Goal: Task Accomplishment & Management: Manage account settings

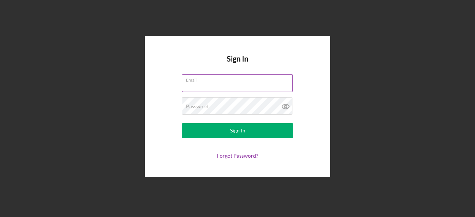
click at [252, 88] on input "Email" at bounding box center [237, 83] width 111 height 18
type input "[EMAIL_ADDRESS][DOMAIN_NAME]"
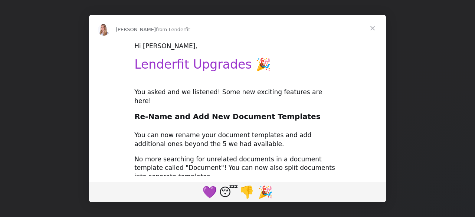
click at [238, 112] on h2 "Re-Name and Add New Document Templates" at bounding box center [237, 119] width 206 height 14
click at [375, 29] on span "Close" at bounding box center [372, 28] width 27 height 27
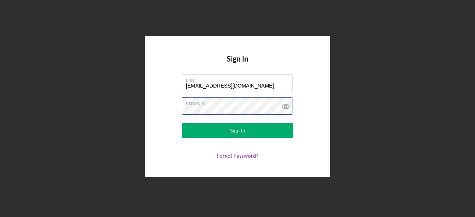
click at [182, 123] on button "Sign In" at bounding box center [237, 130] width 111 height 15
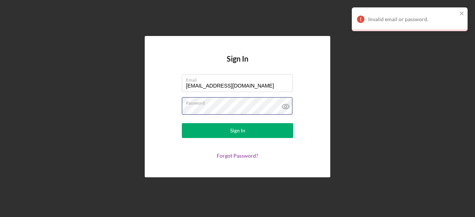
click at [182, 123] on button "Sign In" at bounding box center [237, 130] width 111 height 15
click at [284, 104] on icon at bounding box center [285, 106] width 19 height 19
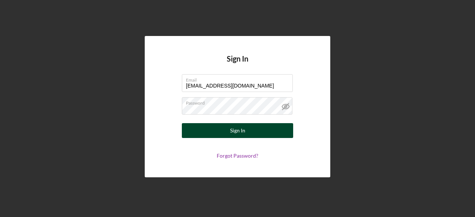
click at [262, 131] on button "Sign In" at bounding box center [237, 130] width 111 height 15
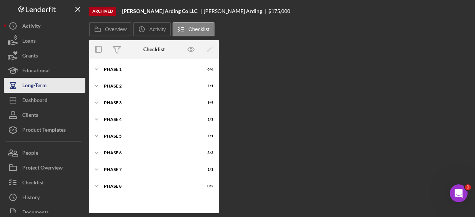
click at [26, 86] on div "Long-Term" at bounding box center [34, 86] width 24 height 17
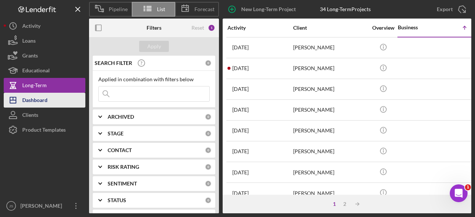
click at [38, 99] on div "Dashboard" at bounding box center [34, 101] width 25 height 17
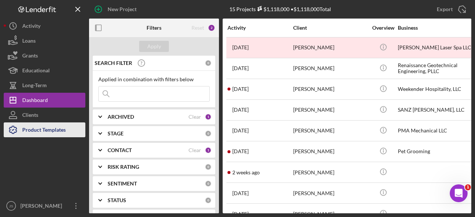
click at [38, 129] on div "Product Templates" at bounding box center [43, 130] width 43 height 17
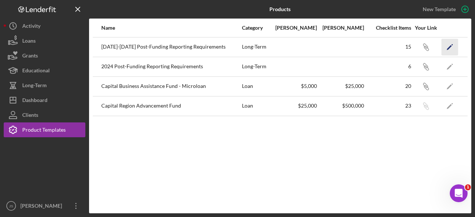
click at [451, 46] on polygon "button" at bounding box center [448, 47] width 5 height 5
click at [420, 65] on icon "Icon/Link" at bounding box center [425, 66] width 17 height 17
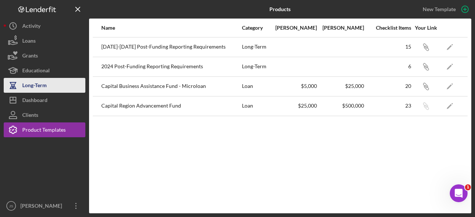
click at [44, 90] on div "Long-Term" at bounding box center [34, 86] width 24 height 17
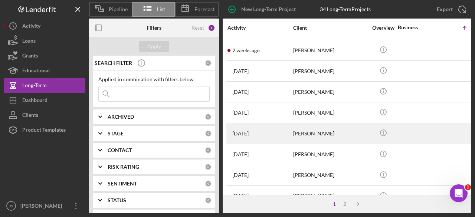
scroll to position [366, 0]
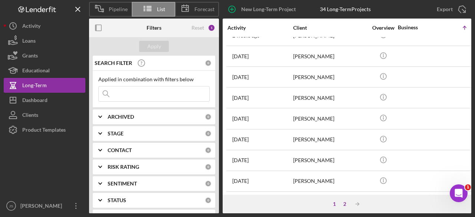
click at [344, 204] on div "2" at bounding box center [344, 204] width 10 height 6
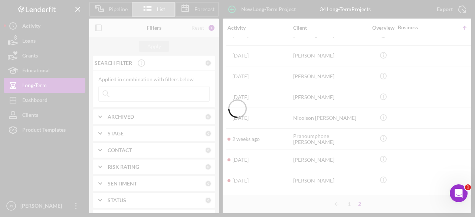
scroll to position [37, 0]
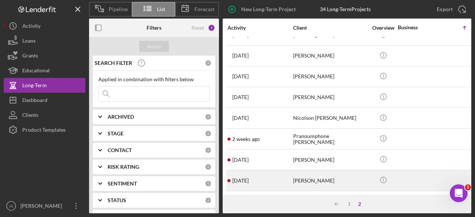
click at [305, 177] on div "[PERSON_NAME]" at bounding box center [330, 181] width 74 height 20
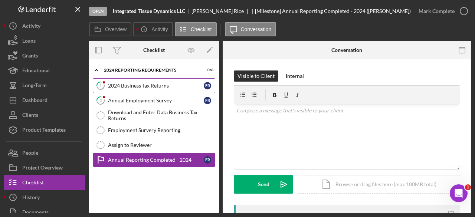
click at [162, 83] on div "2024 Business Tax Returns" at bounding box center [156, 86] width 96 height 6
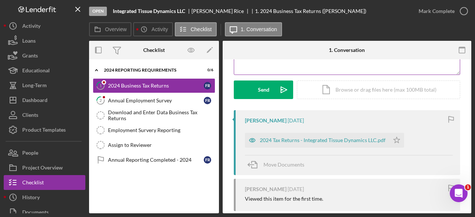
scroll to position [111, 0]
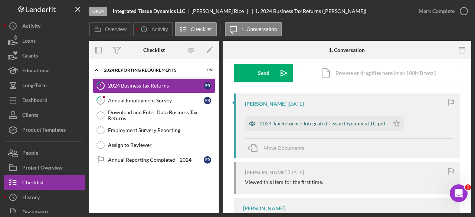
click at [348, 125] on div "2024 Tax Returns - Integrated Tissue Dynamics LLC.pdf" at bounding box center [323, 123] width 126 height 6
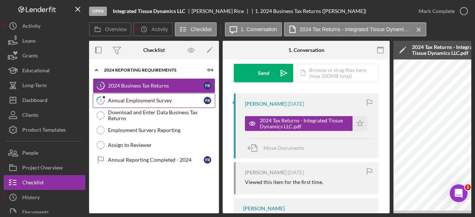
click at [157, 104] on link "2 Annual Employment Survey F R" at bounding box center [154, 100] width 122 height 15
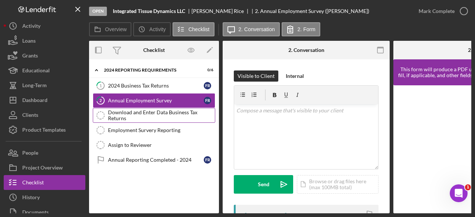
click at [171, 114] on div "Download and Enter Data Business Tax Returns" at bounding box center [161, 115] width 107 height 12
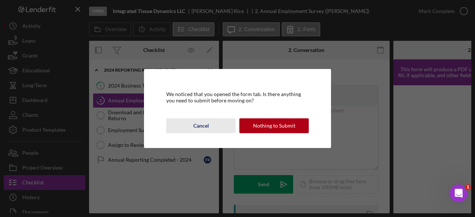
click at [208, 125] on div "Cancel" at bounding box center [201, 125] width 16 height 15
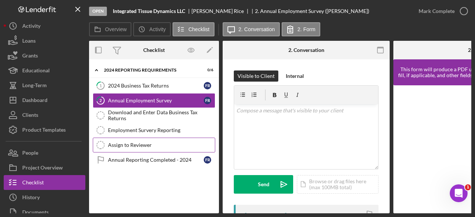
click at [148, 143] on div "Assign to Reviewer" at bounding box center [161, 145] width 107 height 6
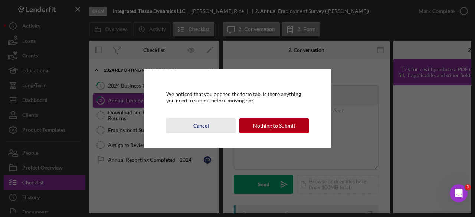
click at [208, 124] on button "Cancel" at bounding box center [200, 125] width 69 height 15
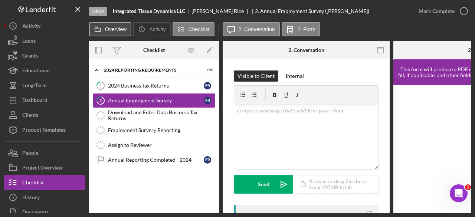
click at [126, 32] on button "Overview" at bounding box center [110, 29] width 42 height 14
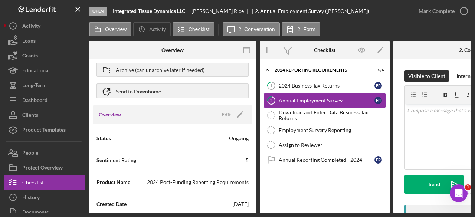
scroll to position [74, 0]
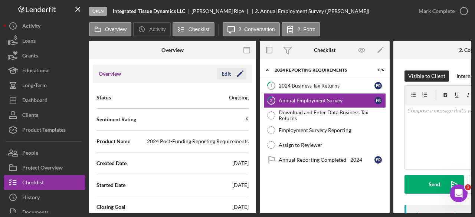
click at [225, 76] on div "Edit" at bounding box center [225, 73] width 9 height 11
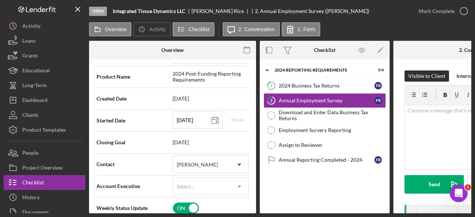
scroll to position [148, 0]
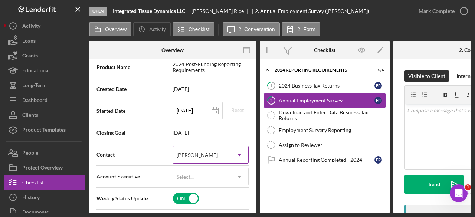
click at [237, 153] on icon "Icon/Dropdown Arrow" at bounding box center [239, 155] width 18 height 18
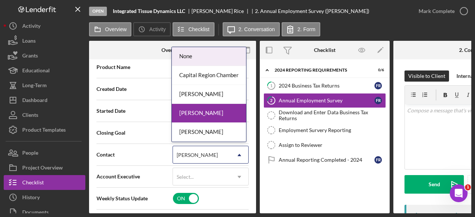
click at [192, 58] on div "None" at bounding box center [209, 56] width 74 height 19
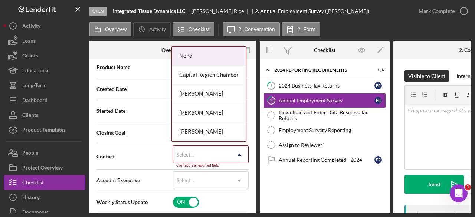
click at [214, 162] on div "Select..." at bounding box center [201, 154] width 57 height 17
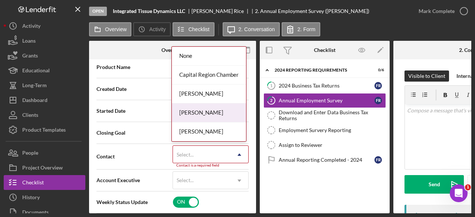
click at [208, 115] on div "[PERSON_NAME]" at bounding box center [209, 112] width 74 height 19
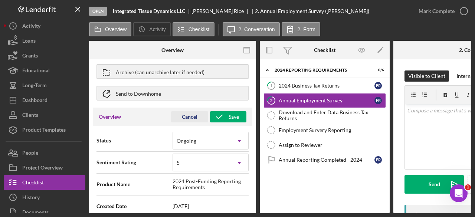
scroll to position [0, 0]
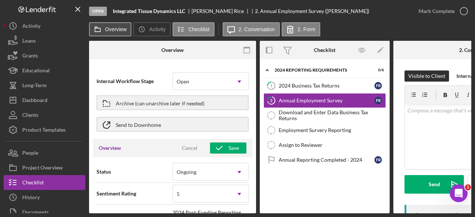
click at [101, 28] on icon at bounding box center [97, 29] width 15 height 15
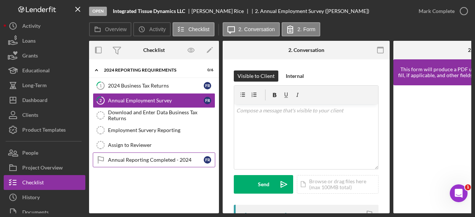
click at [194, 158] on div "Annual Reporting Completed - 2024" at bounding box center [156, 160] width 96 height 6
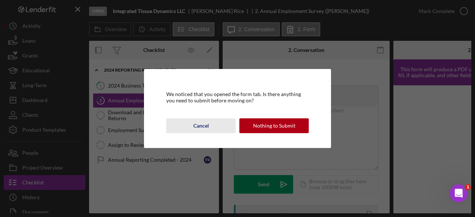
click at [202, 126] on div "Cancel" at bounding box center [201, 125] width 16 height 15
